Goal: Transaction & Acquisition: Purchase product/service

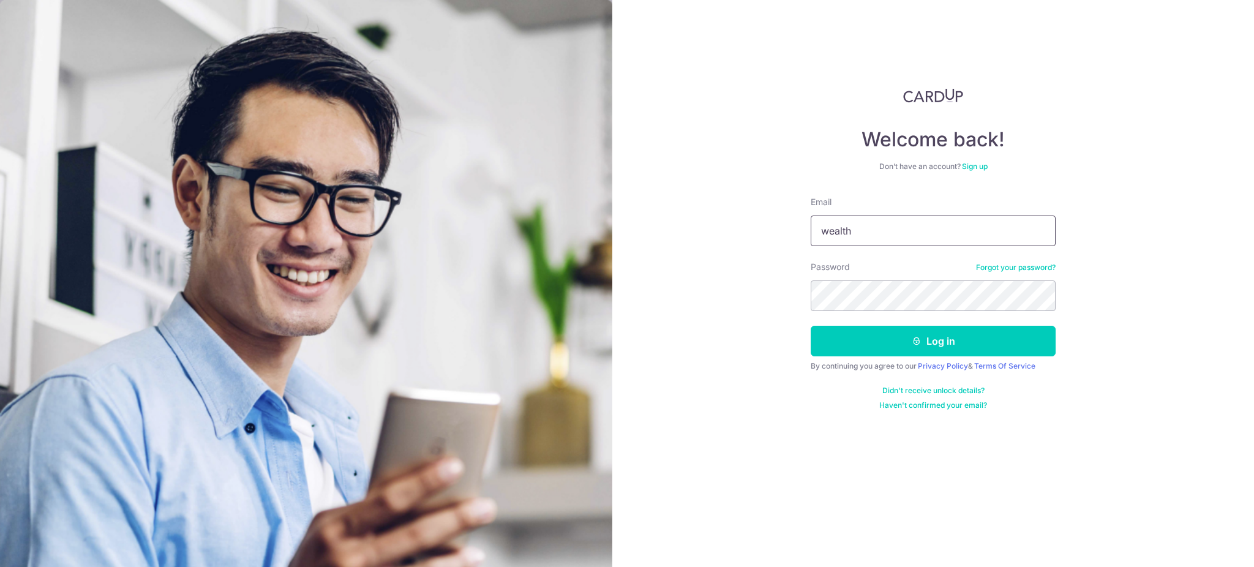
type input "[DOMAIN_NAME][EMAIL_ADDRESS][DOMAIN_NAME]"
click at [811, 326] on button "Log in" at bounding box center [933, 341] width 245 height 31
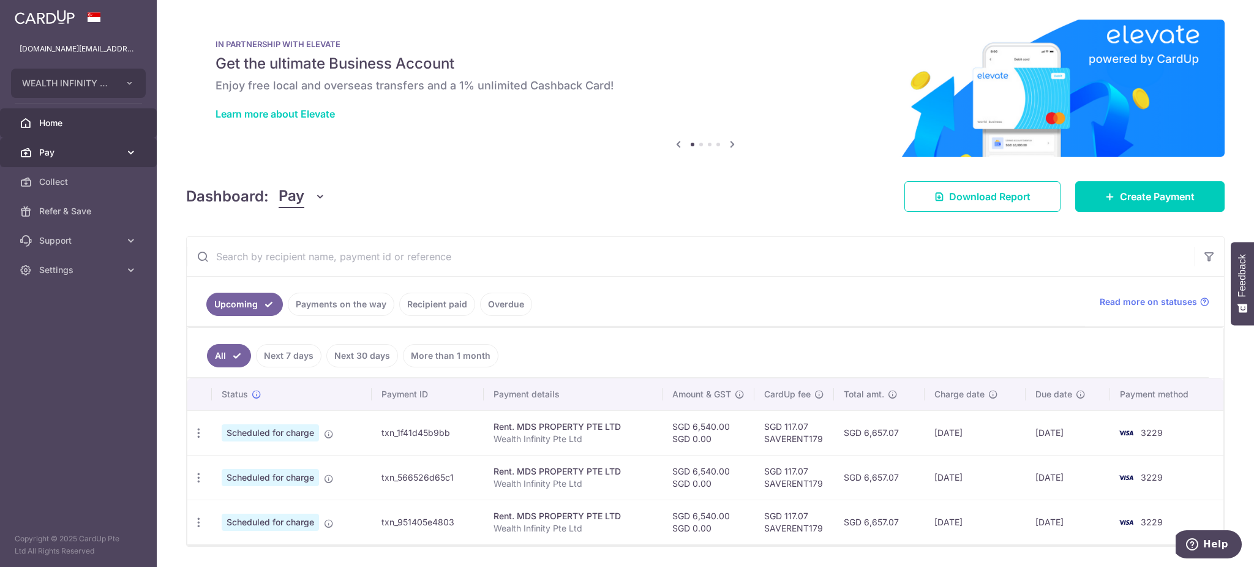
click at [69, 149] on span "Pay" at bounding box center [79, 152] width 81 height 12
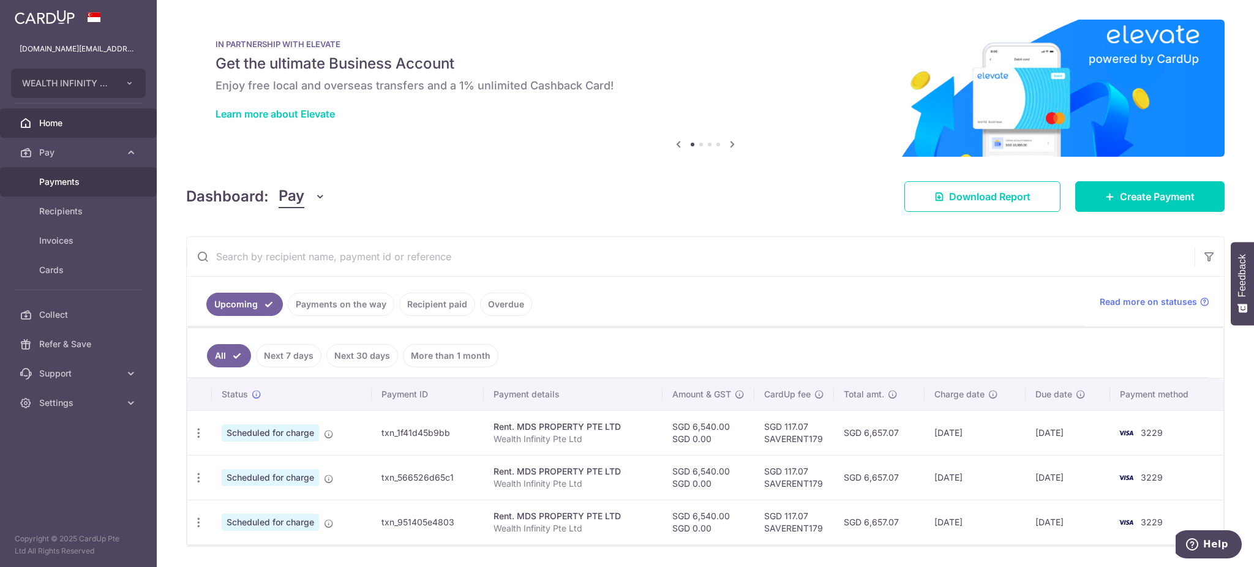
click at [77, 182] on span "Payments" at bounding box center [79, 182] width 81 height 12
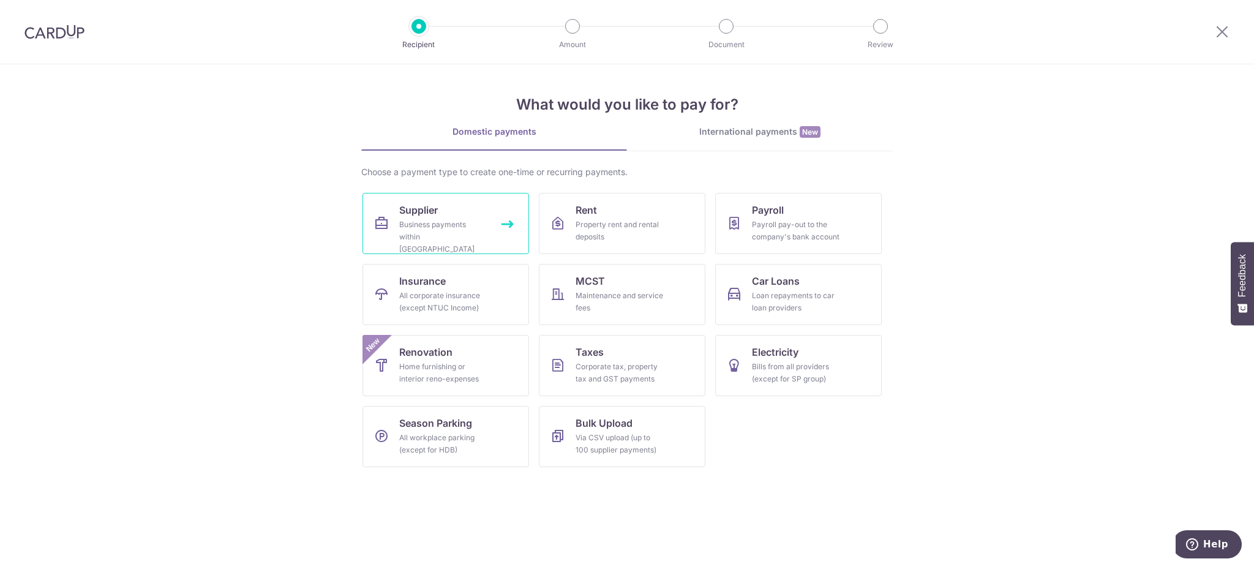
click at [462, 232] on div "Business payments within Singapore" at bounding box center [443, 237] width 88 height 37
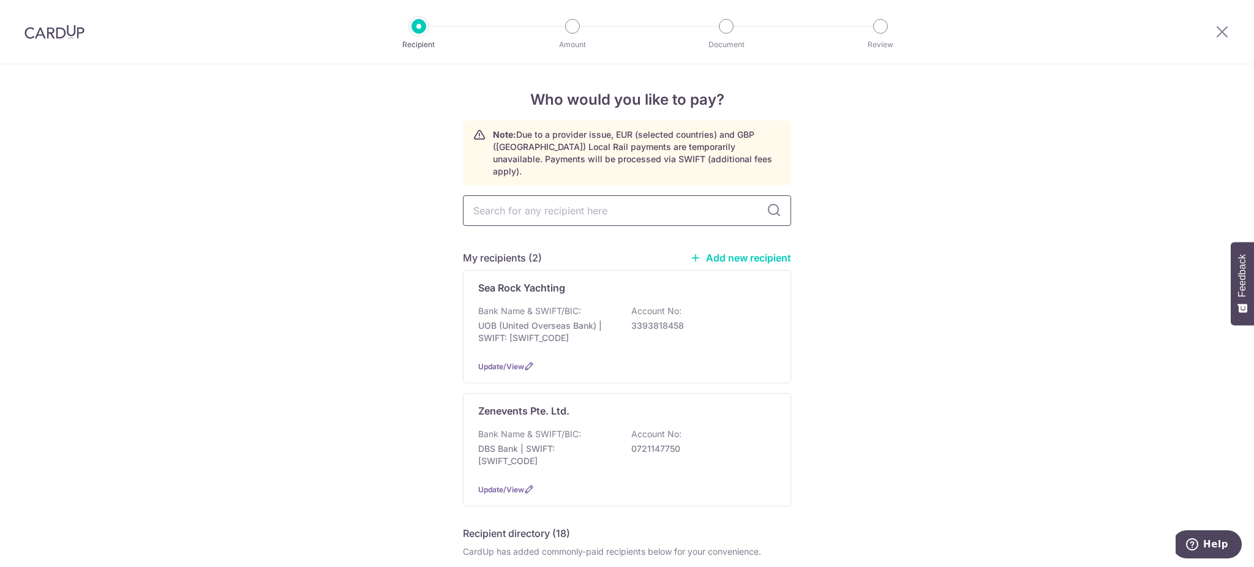
click at [582, 200] on input "text" at bounding box center [627, 210] width 328 height 31
type input "uo"
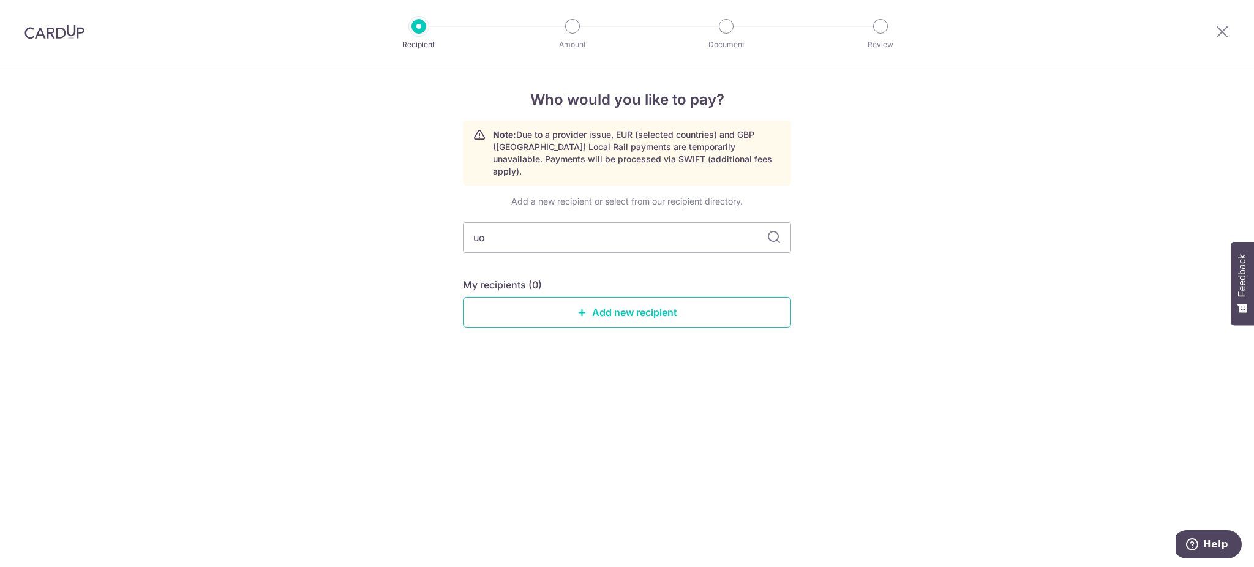
type input "uob"
click at [634, 297] on link "Add new recipient" at bounding box center [627, 312] width 328 height 31
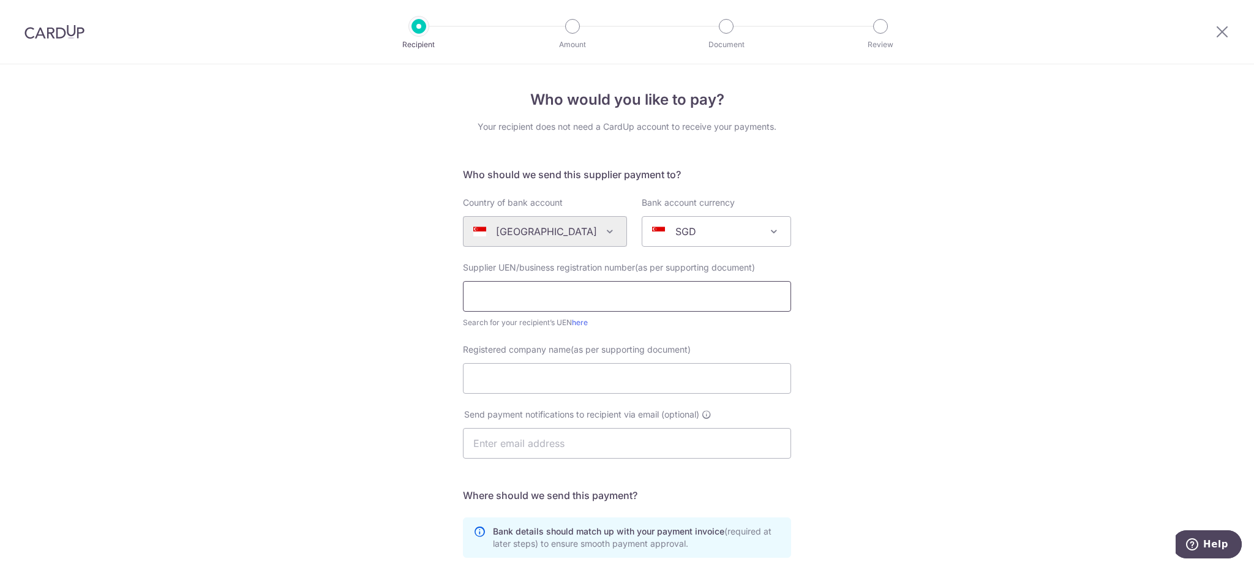
click at [506, 291] on input "text" at bounding box center [627, 296] width 328 height 31
drag, startPoint x: 896, startPoint y: 279, endPoint x: 709, endPoint y: 255, distance: 188.8
click at [893, 279] on div "Who would you like to pay? Your recipient does not need a CardUp account to rec…" at bounding box center [627, 435] width 1254 height 742
click at [619, 304] on input "text" at bounding box center [627, 296] width 328 height 31
type input "R"
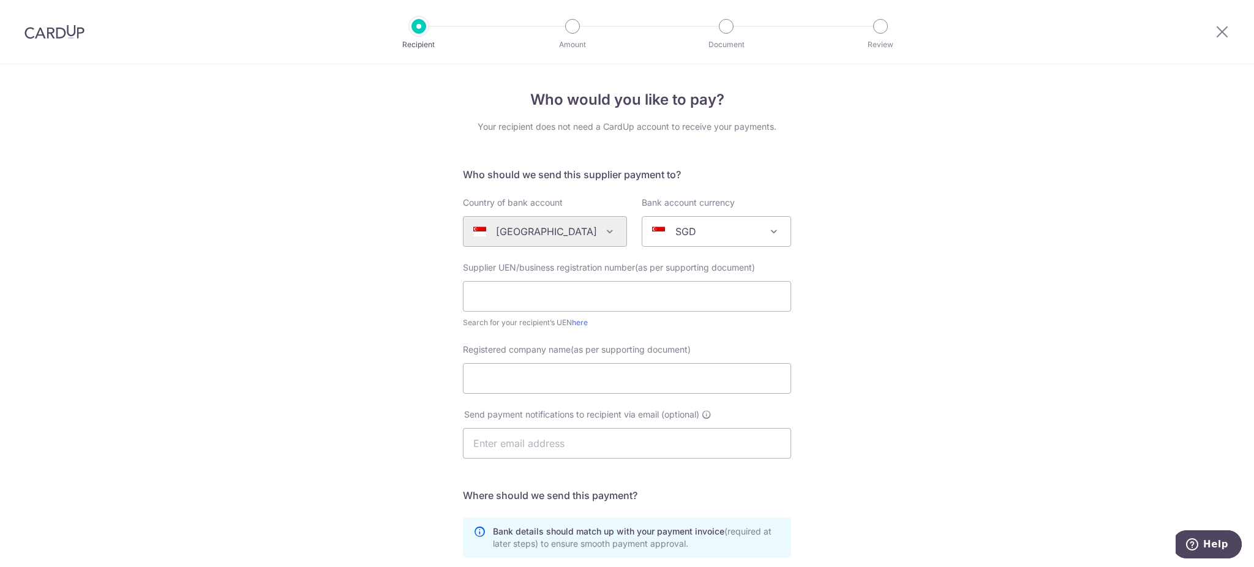
click at [1131, 354] on div "Who would you like to pay? Your recipient does not need a CardUp account to rec…" at bounding box center [627, 435] width 1254 height 742
